Goal: Task Accomplishment & Management: Use online tool/utility

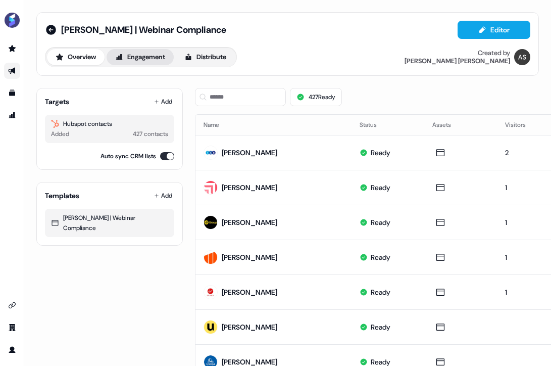
click at [137, 56] on button "Engagement" at bounding box center [140, 57] width 67 height 16
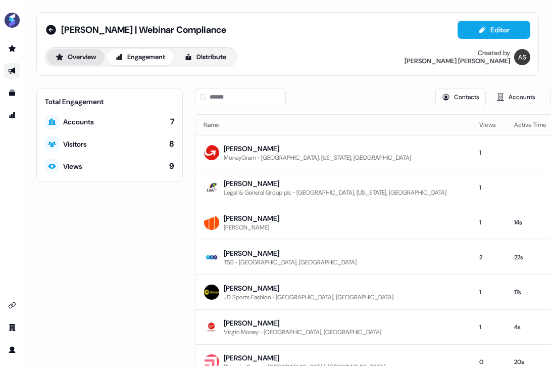
click at [84, 57] on button "Overview" at bounding box center [76, 57] width 58 height 16
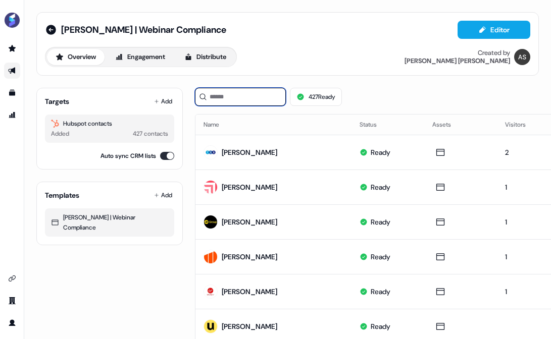
click at [216, 93] on input at bounding box center [240, 97] width 91 height 18
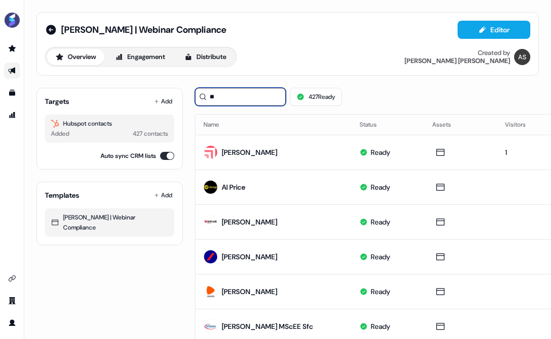
type input "*"
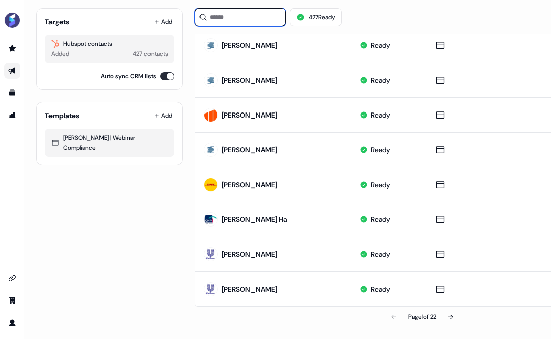
scroll to position [528, 0]
click at [453, 314] on icon at bounding box center [451, 317] width 6 height 6
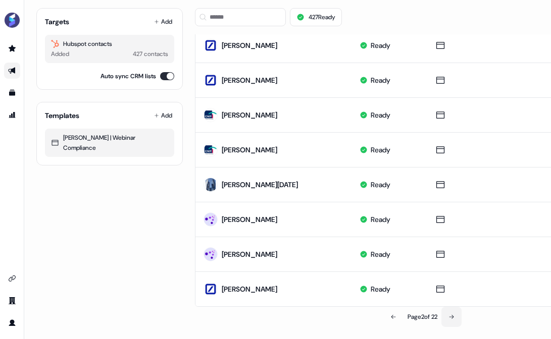
click at [454, 314] on icon at bounding box center [452, 317] width 6 height 6
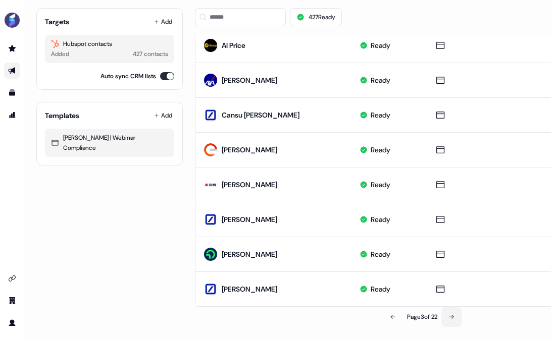
click at [453, 307] on button at bounding box center [452, 317] width 20 height 20
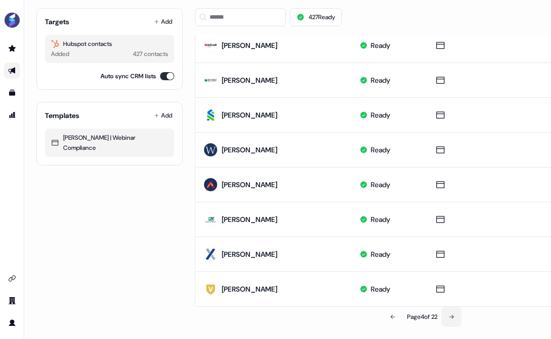
click at [454, 315] on icon at bounding box center [452, 317] width 5 height 4
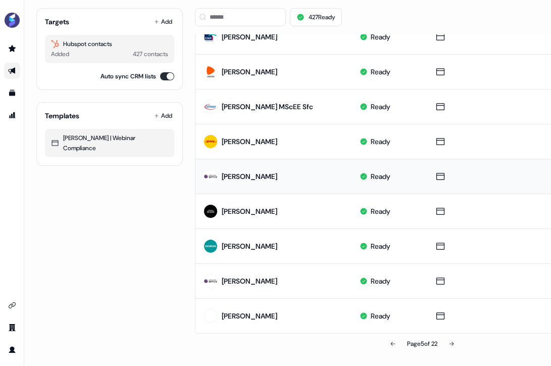
scroll to position [502, 0]
click at [449, 339] on button at bounding box center [452, 343] width 20 height 20
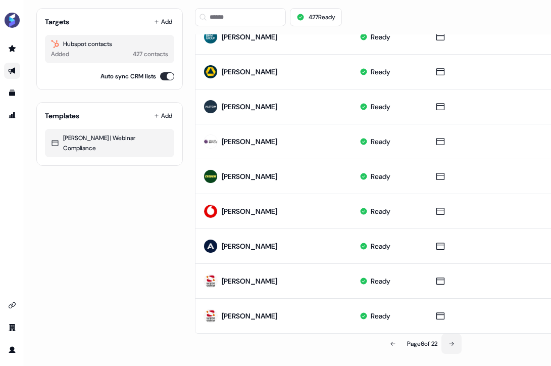
click at [449, 339] on button at bounding box center [452, 343] width 20 height 20
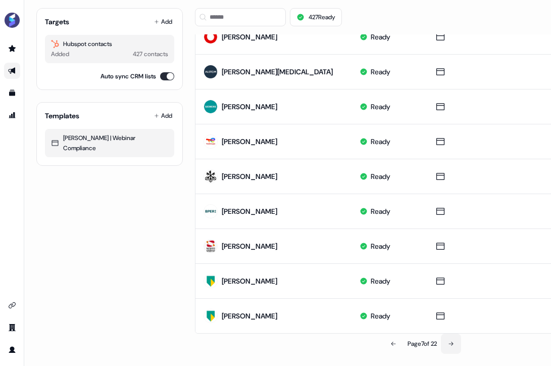
click at [449, 339] on button at bounding box center [451, 343] width 20 height 20
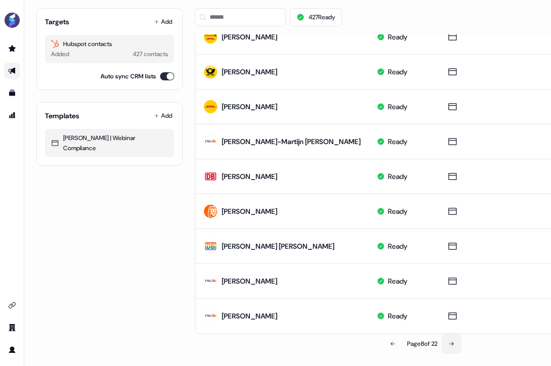
click at [449, 339] on button at bounding box center [452, 343] width 20 height 20
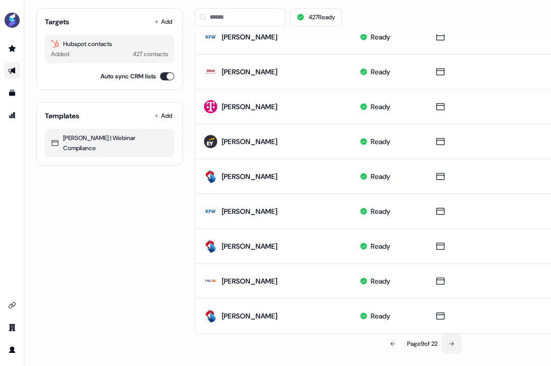
click at [449, 336] on button at bounding box center [452, 343] width 20 height 20
click at [449, 336] on button at bounding box center [453, 343] width 20 height 20
click at [449, 336] on button at bounding box center [452, 343] width 20 height 20
